Goal: Information Seeking & Learning: Learn about a topic

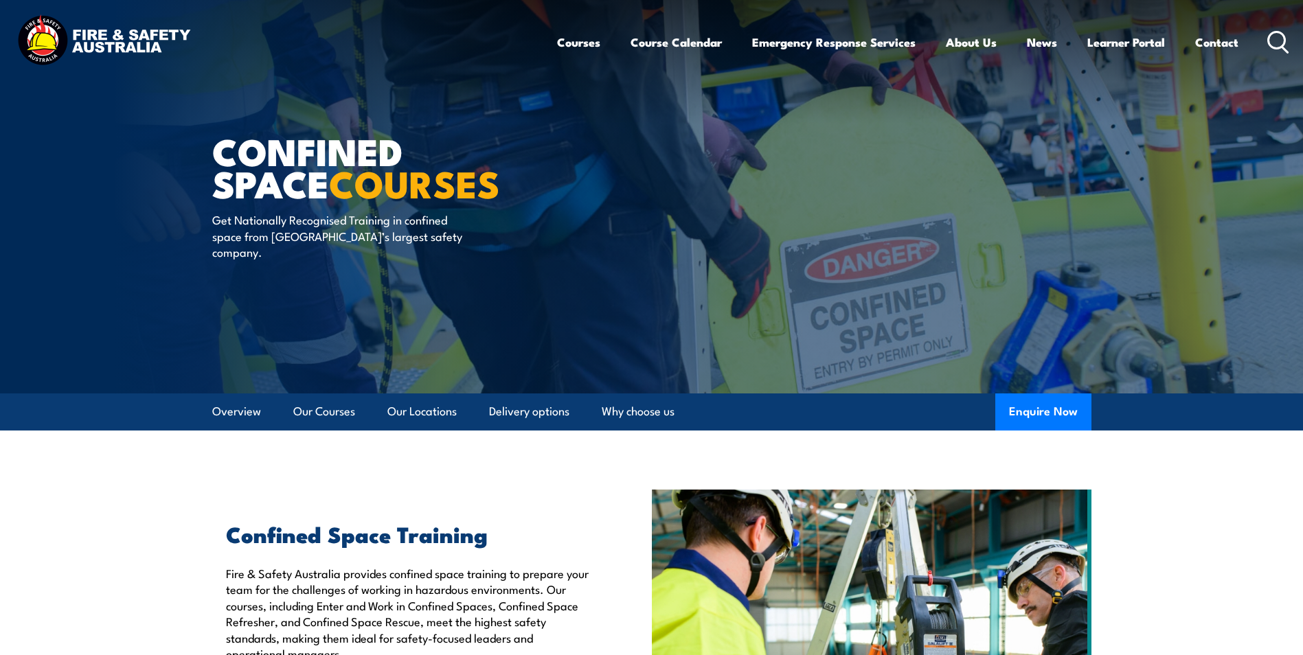
click at [1281, 44] on icon at bounding box center [1279, 42] width 22 height 23
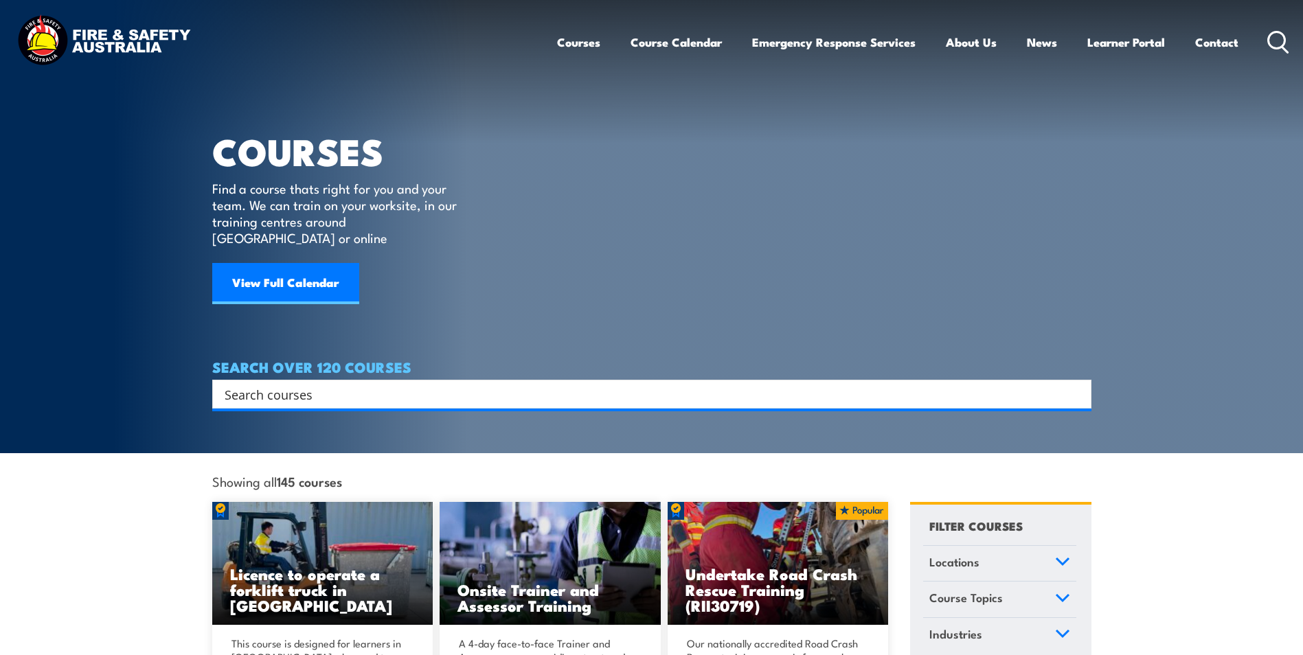
click at [346, 384] on input "Search input" at bounding box center [643, 394] width 837 height 21
paste input "CPCWHS1001 Prepare to work safely in the construction industry"
type input "CPCWHS1001 Prepare to work safely in the construction industry"
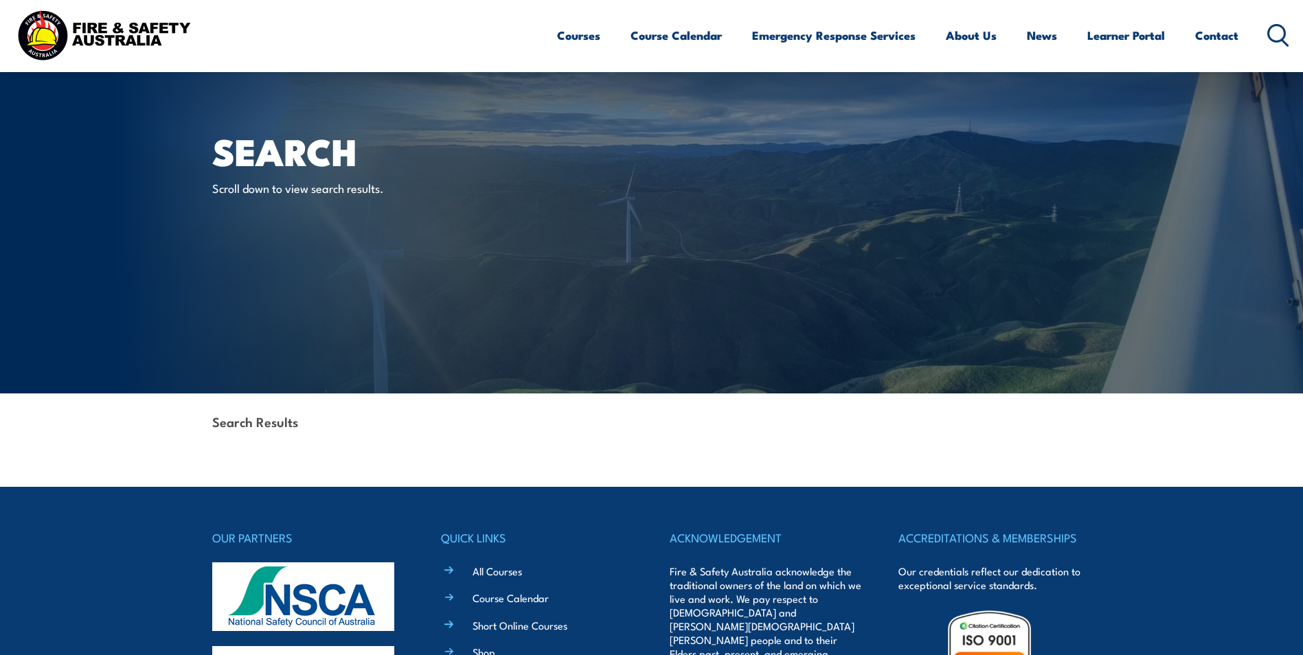
scroll to position [297, 0]
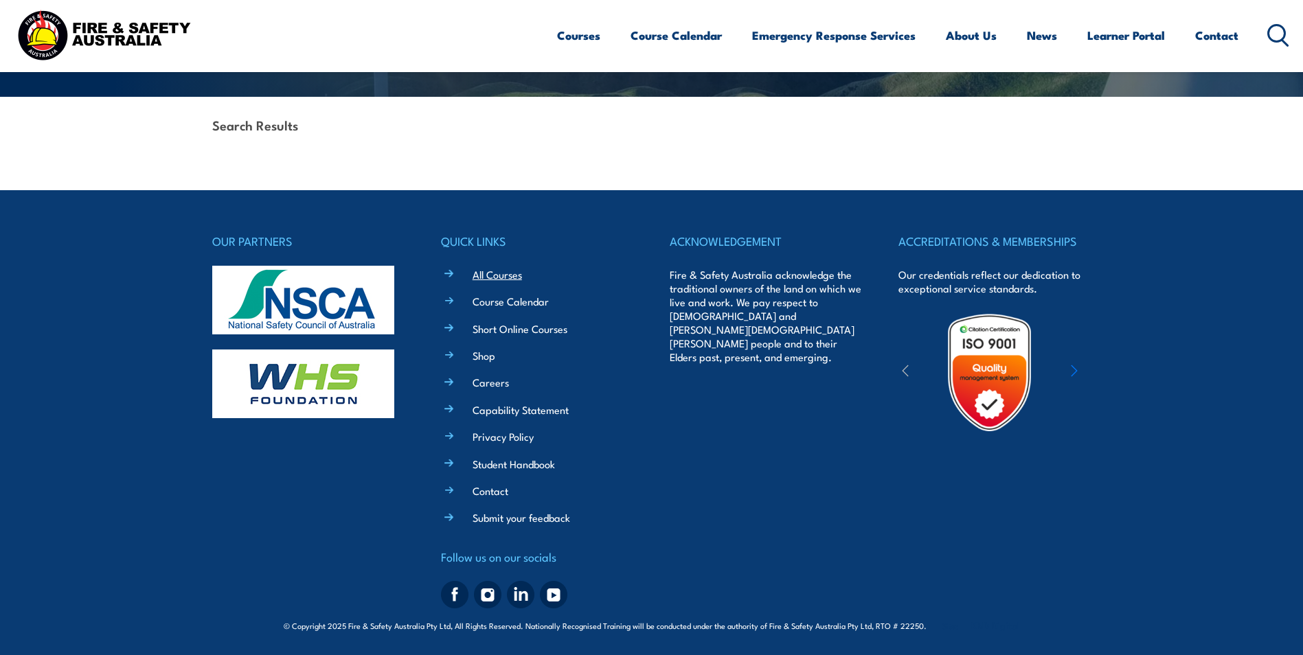
click at [504, 274] on link "All Courses" at bounding box center [497, 274] width 49 height 14
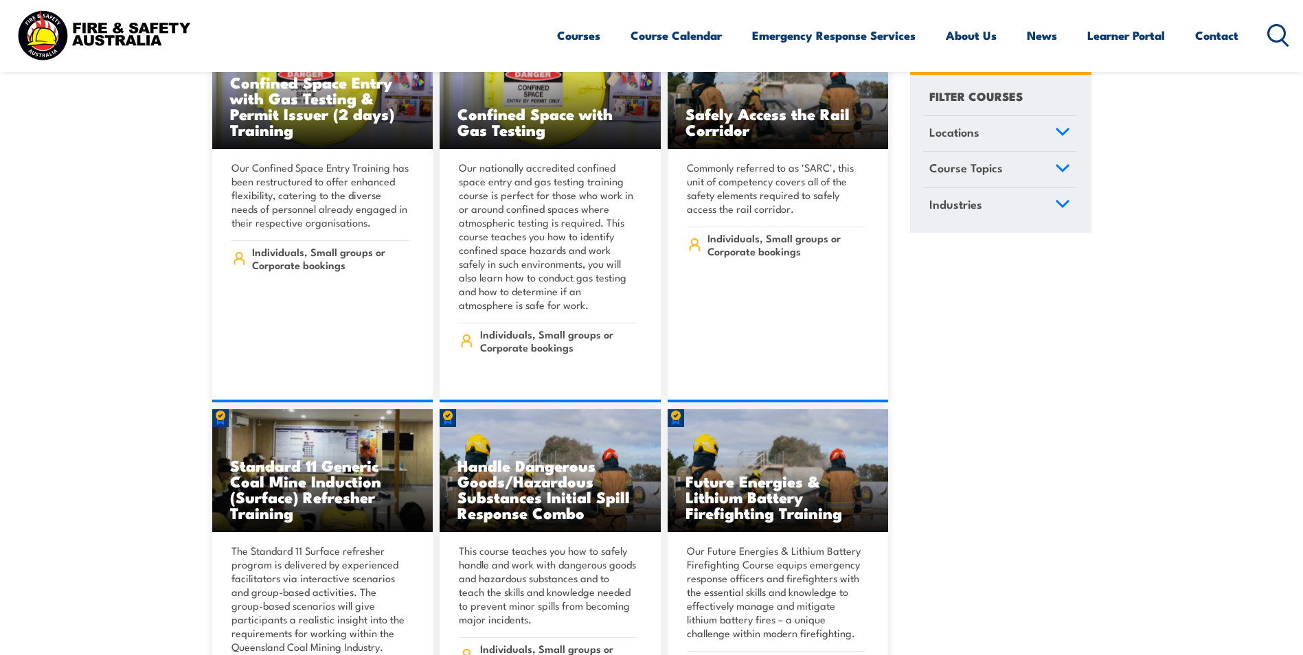
scroll to position [2199, 0]
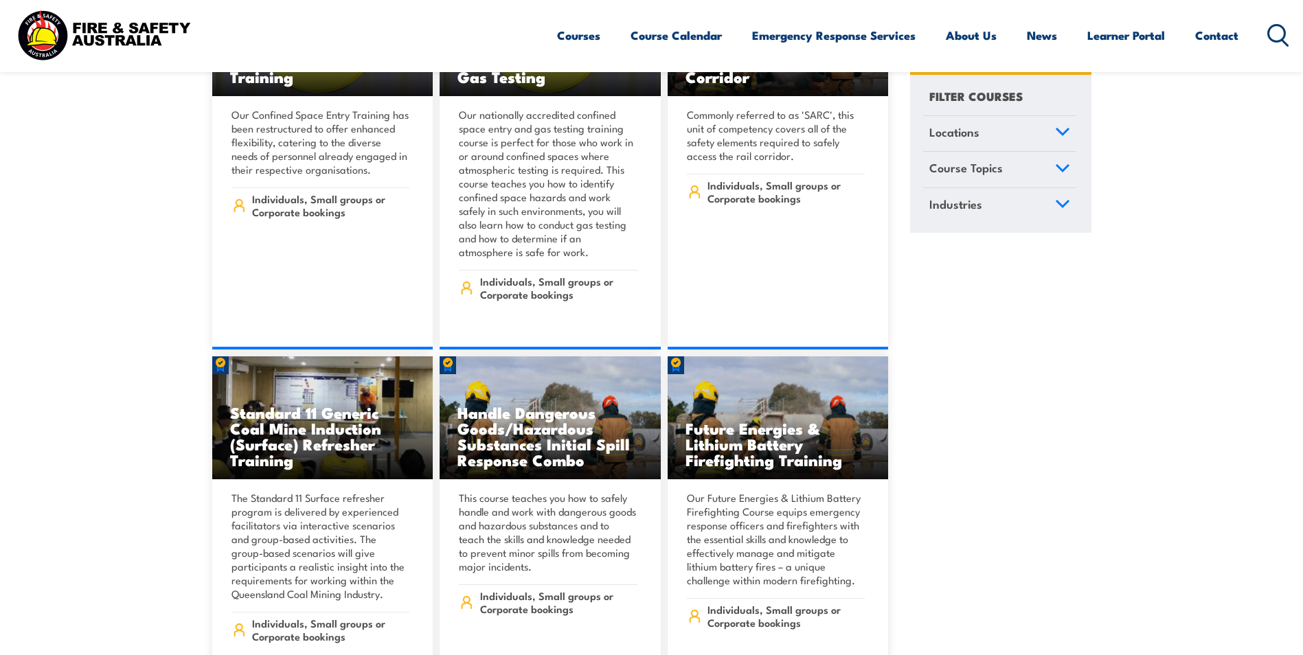
click at [1279, 32] on icon at bounding box center [1279, 35] width 22 height 23
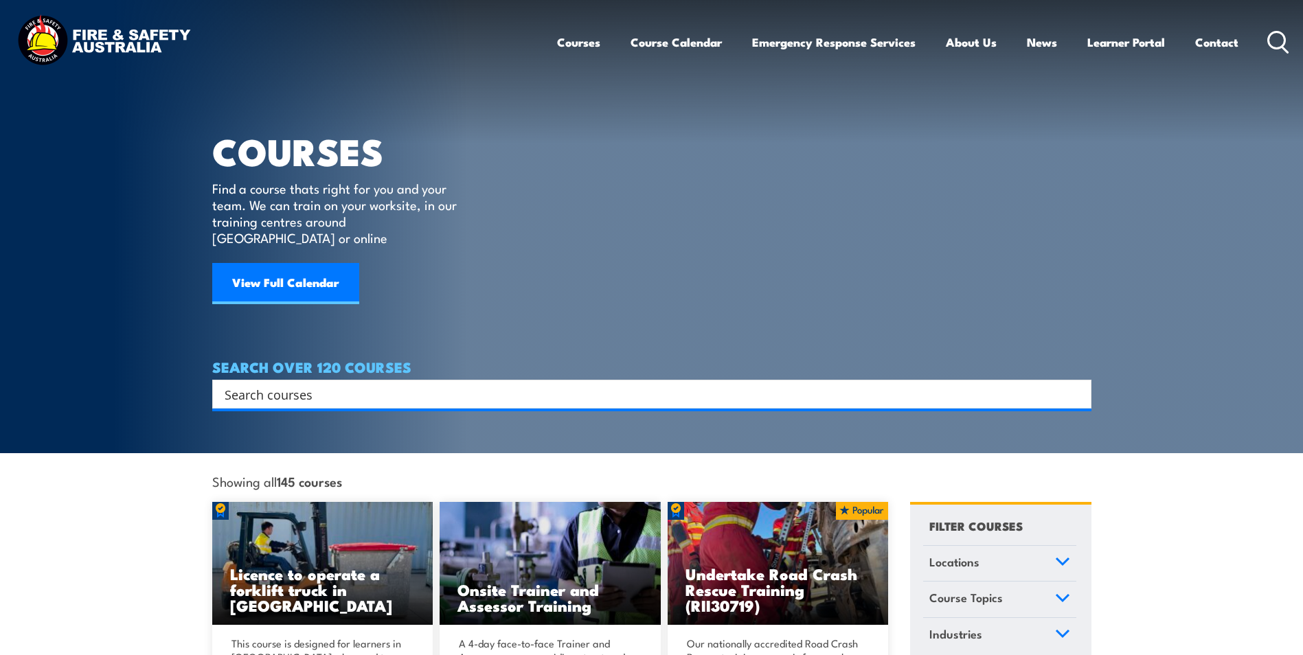
click at [317, 380] on div "Search" at bounding box center [651, 394] width 879 height 29
click at [278, 386] on input "Search input" at bounding box center [643, 394] width 837 height 21
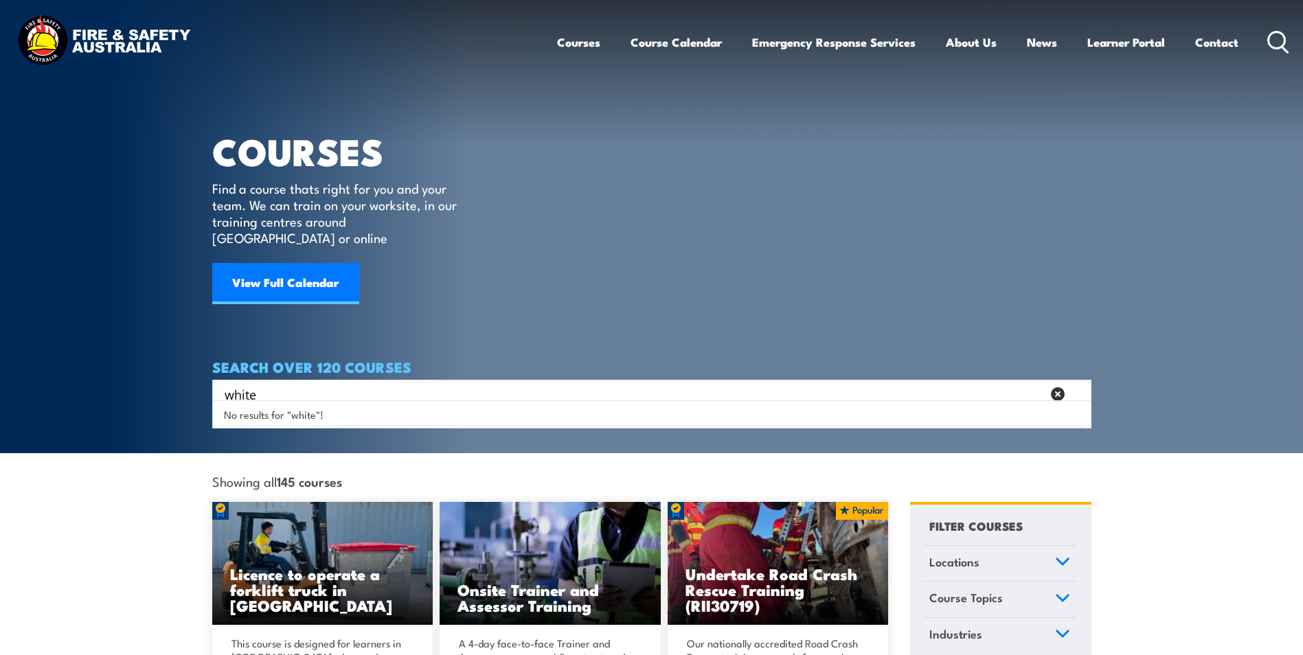
type input "white"
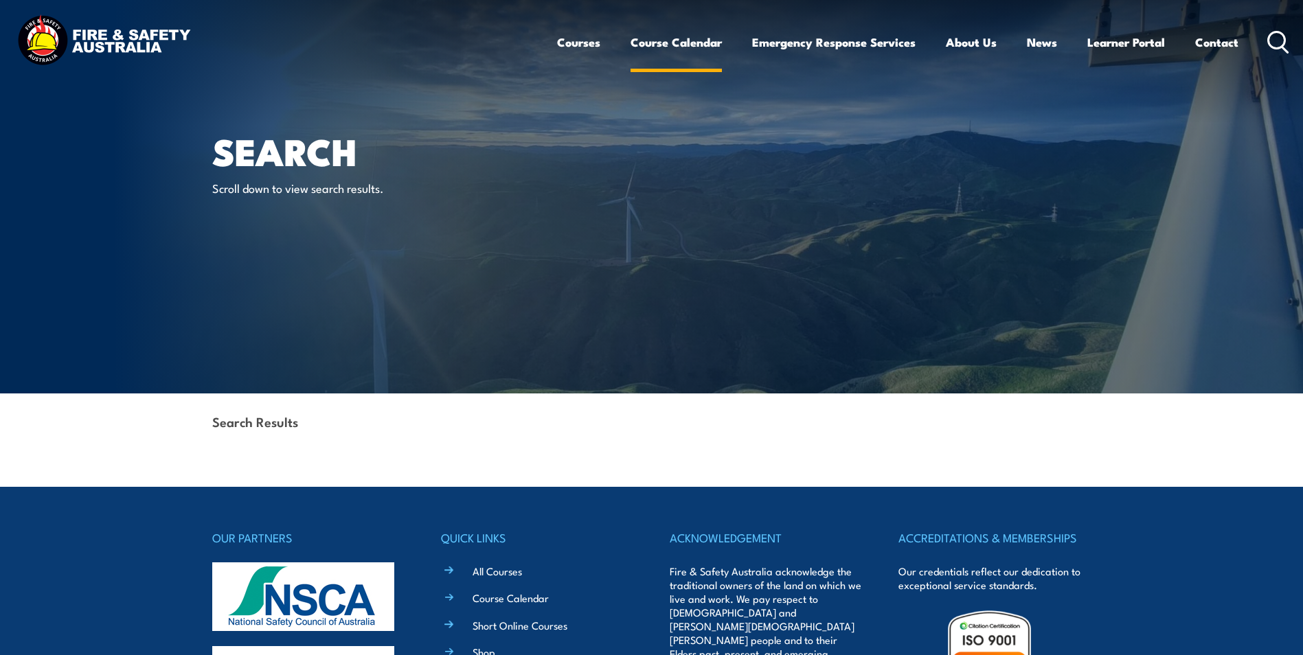
click at [693, 42] on link "Course Calendar" at bounding box center [676, 42] width 91 height 36
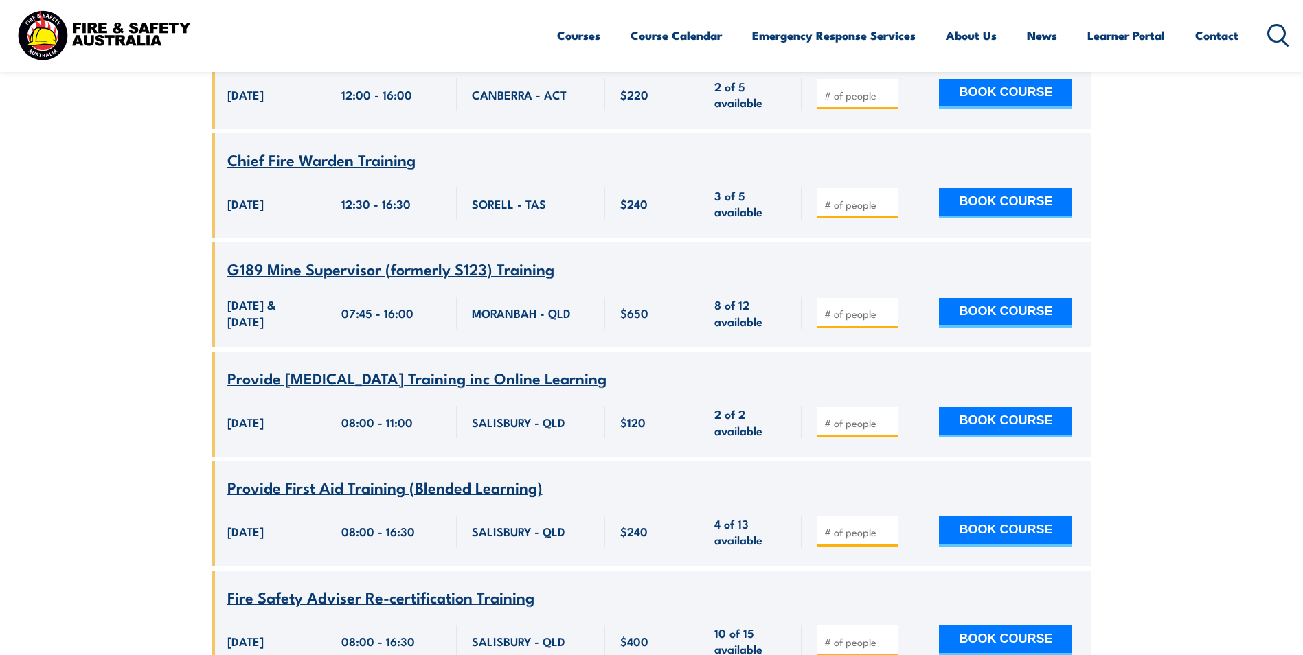
scroll to position [3023, 0]
